Goal: Check status

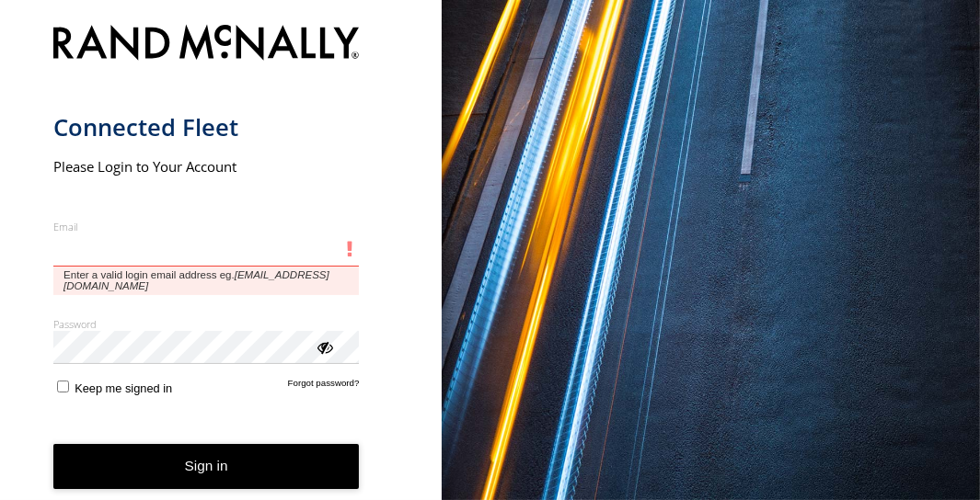
type input "**********"
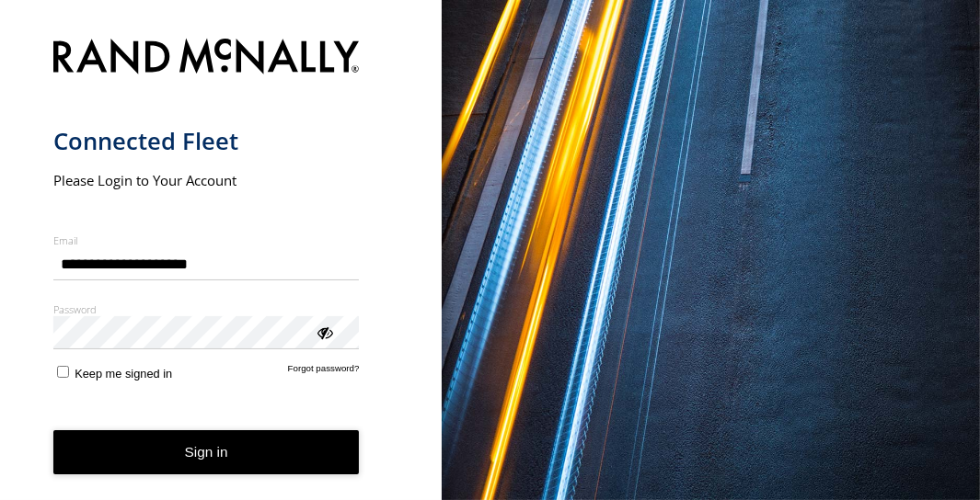
click at [210, 253] on input "**********" at bounding box center [206, 263] width 306 height 33
click at [214, 450] on button "Sign in" at bounding box center [206, 453] width 306 height 45
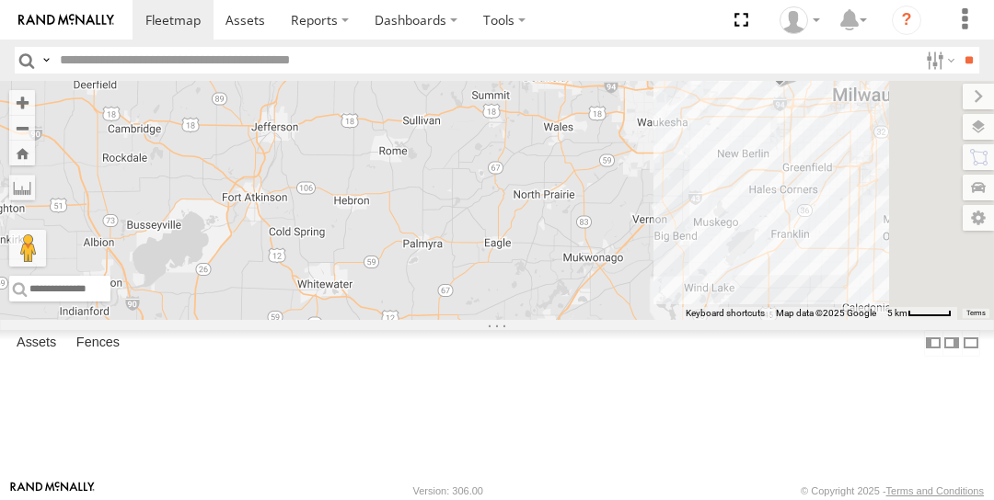
drag, startPoint x: 917, startPoint y: 208, endPoint x: 799, endPoint y: 428, distance: 249.8
click at [792, 320] on div "215 BOX TRUCK 220 BOX TRUCK" at bounding box center [497, 200] width 994 height 239
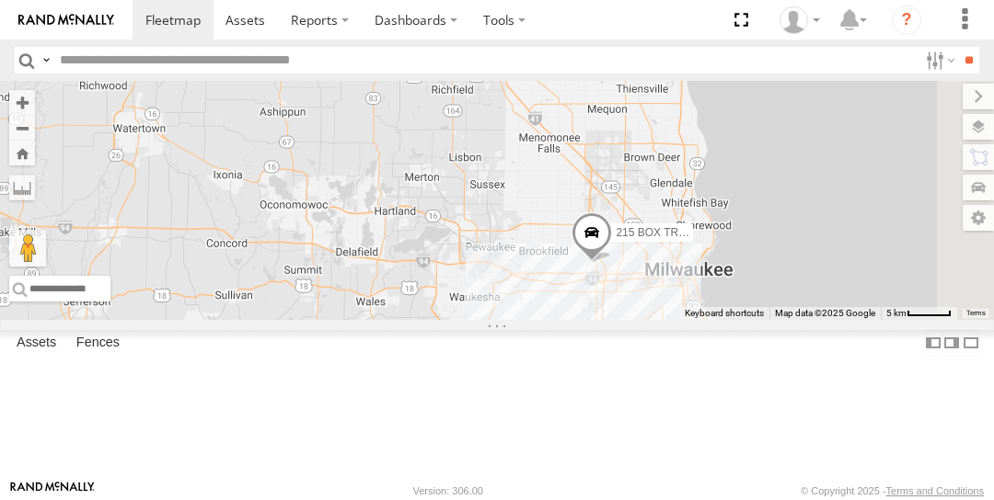
drag, startPoint x: 884, startPoint y: 337, endPoint x: 701, endPoint y: 501, distance: 246.2
click at [701, 500] on html at bounding box center [497, 250] width 994 height 500
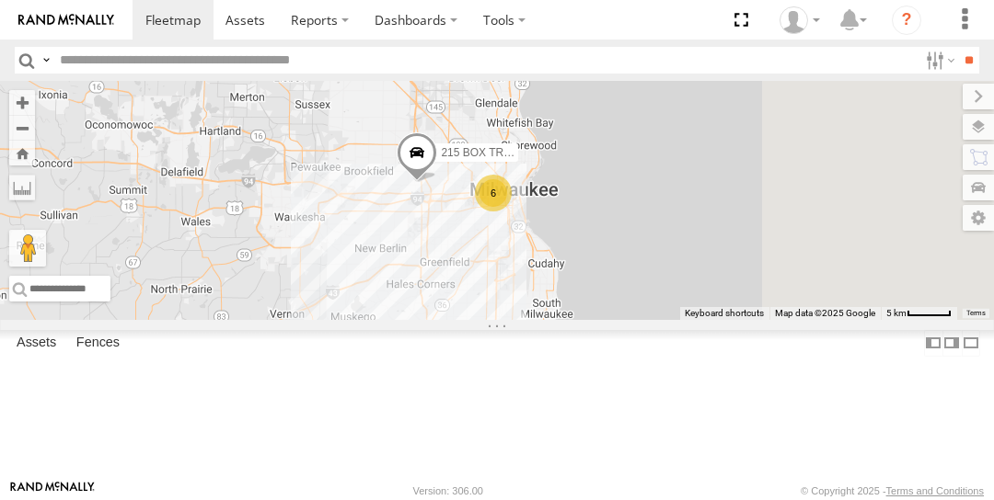
drag, startPoint x: 778, startPoint y: 381, endPoint x: 635, endPoint y: 304, distance: 163.0
click at [611, 286] on div "215 BOX TRUCK 220 BOX TRUCK 6" at bounding box center [497, 200] width 994 height 239
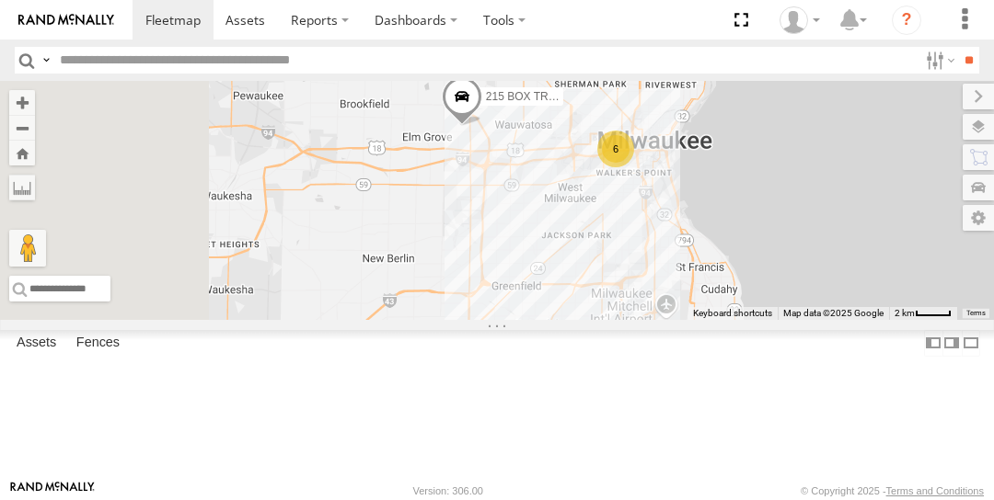
drag, startPoint x: 649, startPoint y: 281, endPoint x: 781, endPoint y: 338, distance: 143.9
click at [780, 320] on div "215 BOX TRUCK 220 BOX TRUCK 6" at bounding box center [497, 200] width 994 height 239
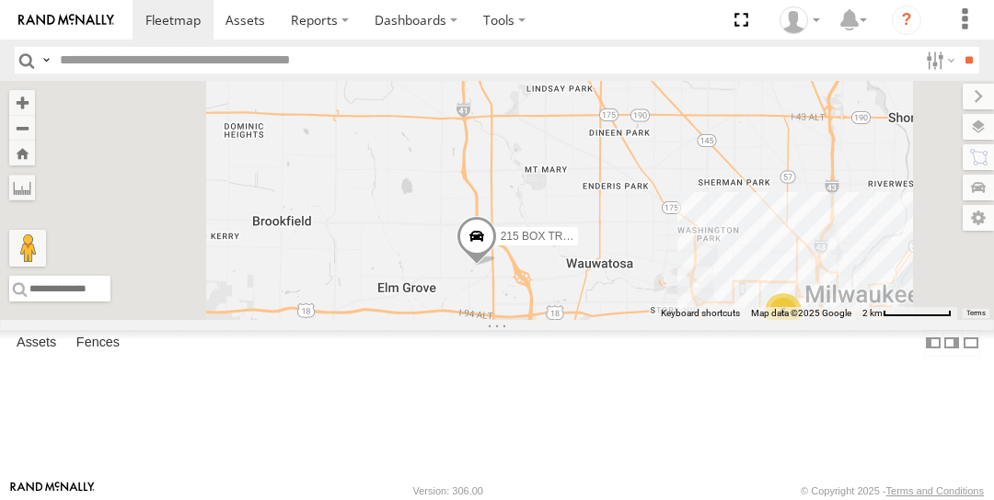
drag, startPoint x: 721, startPoint y: 257, endPoint x: 807, endPoint y: 533, distance: 288.9
click at [807, 500] on html at bounding box center [497, 250] width 994 height 500
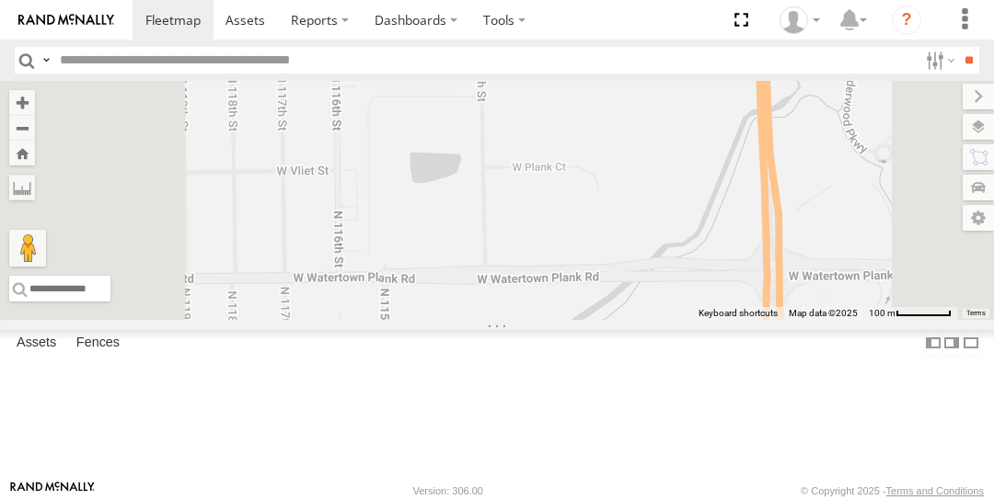
drag, startPoint x: 699, startPoint y: 211, endPoint x: 769, endPoint y: 234, distance: 73.6
click at [769, 234] on div "215 BOX TRUCK 220 BOX TRUCK" at bounding box center [497, 200] width 994 height 239
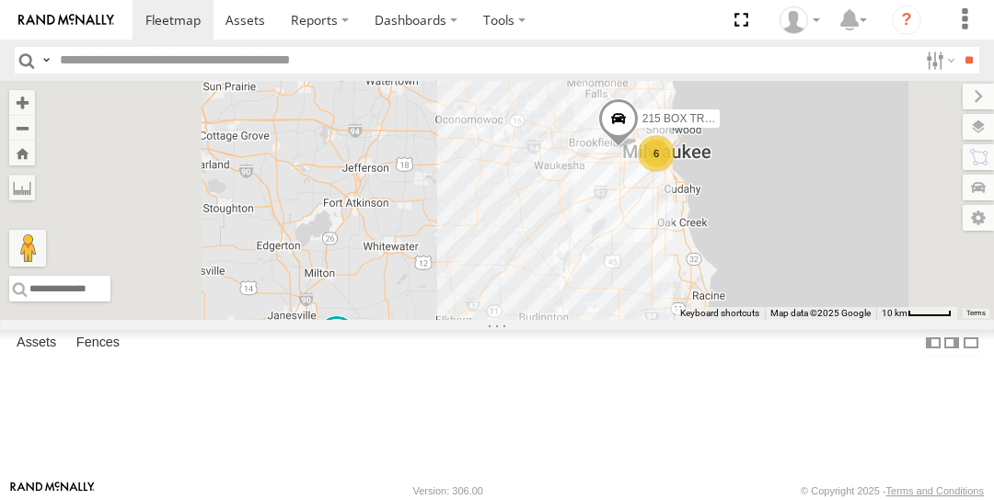
drag, startPoint x: 696, startPoint y: 378, endPoint x: 777, endPoint y: 296, distance: 115.1
click at [777, 296] on div "215 BOX TRUCK 220 BOX TRUCK 6" at bounding box center [497, 200] width 994 height 239
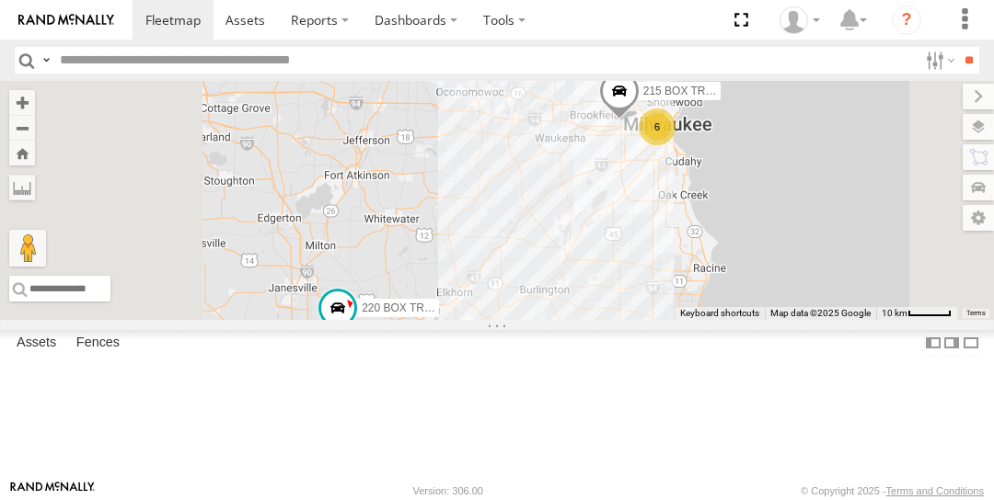
drag, startPoint x: 769, startPoint y: 306, endPoint x: 769, endPoint y: 278, distance: 28.5
click at [770, 277] on div "215 BOX TRUCK 220 BOX TRUCK 6" at bounding box center [497, 200] width 994 height 239
